Goal: Information Seeking & Learning: Learn about a topic

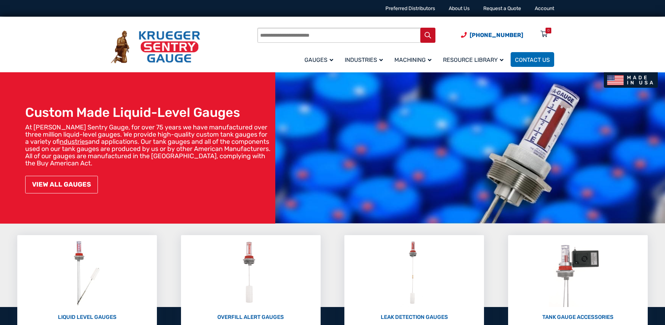
click at [57, 182] on link "VIEW ALL GAUGES" at bounding box center [61, 185] width 73 height 18
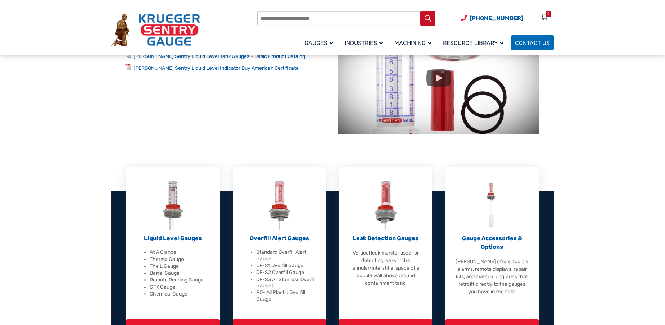
scroll to position [144, 0]
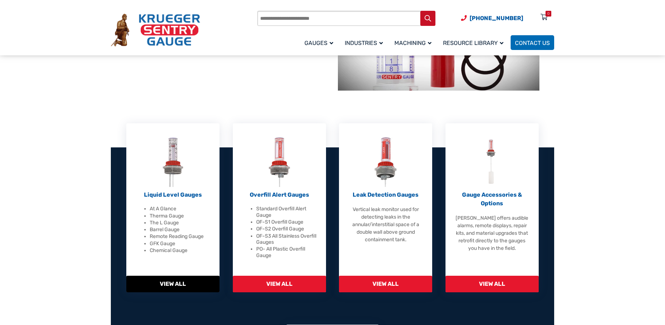
click at [173, 282] on span "View All" at bounding box center [172, 284] width 93 height 17
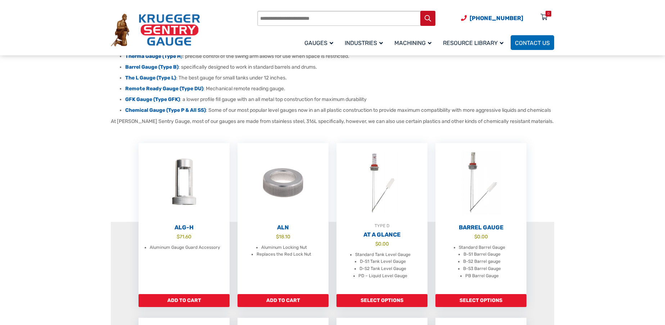
scroll to position [144, 0]
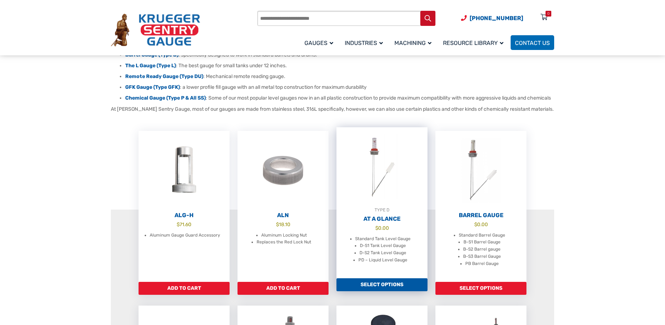
click at [383, 291] on link "Select options" at bounding box center [382, 285] width 91 height 13
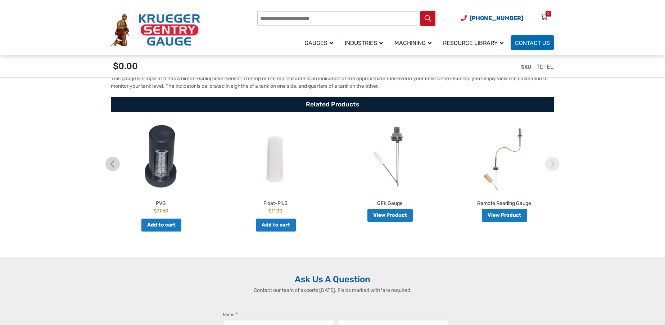
scroll to position [1296, 0]
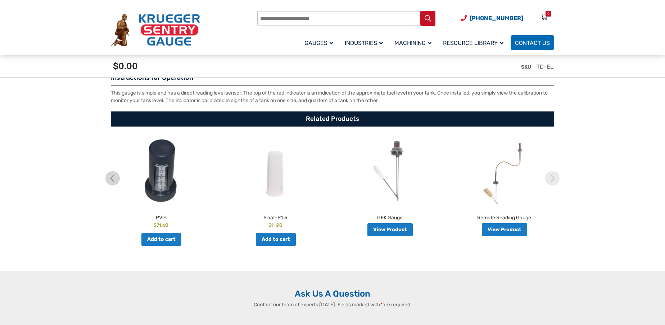
click at [401, 231] on link "View Product" at bounding box center [390, 230] width 45 height 13
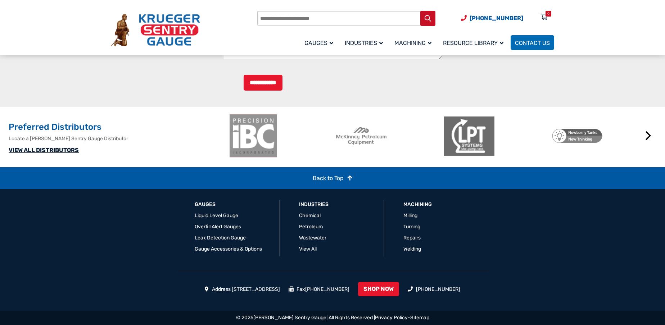
scroll to position [1044, 0]
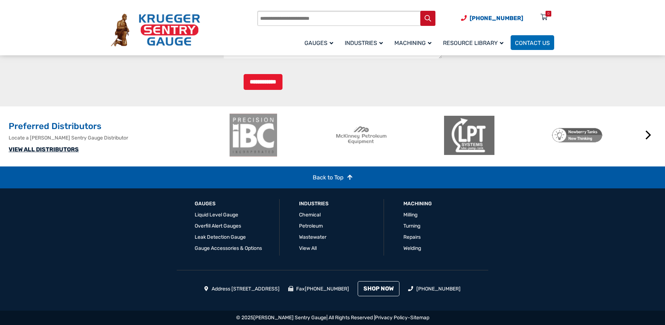
click at [400, 289] on link "SHOP NOW" at bounding box center [379, 289] width 42 height 15
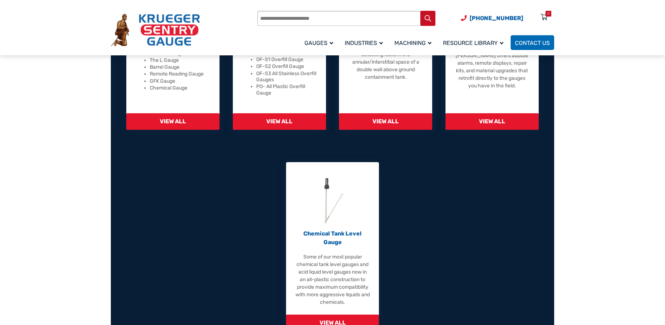
scroll to position [324, 0]
